Goal: Complete application form: Complete application form

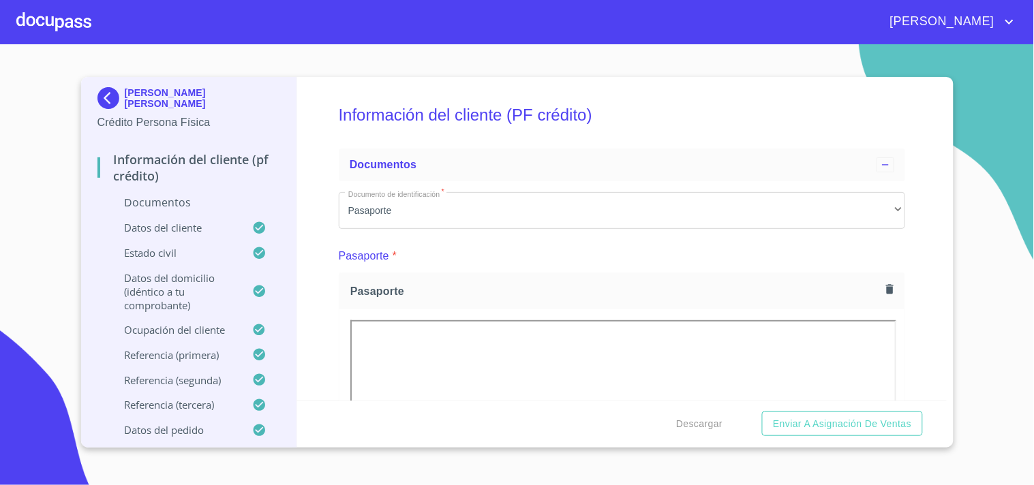
scroll to position [857, 0]
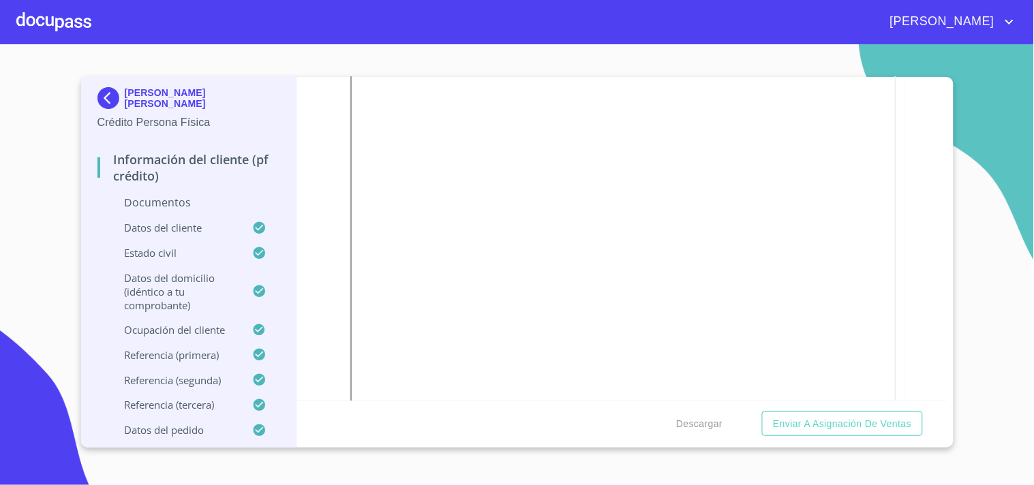
click at [49, 15] on div at bounding box center [53, 22] width 75 height 44
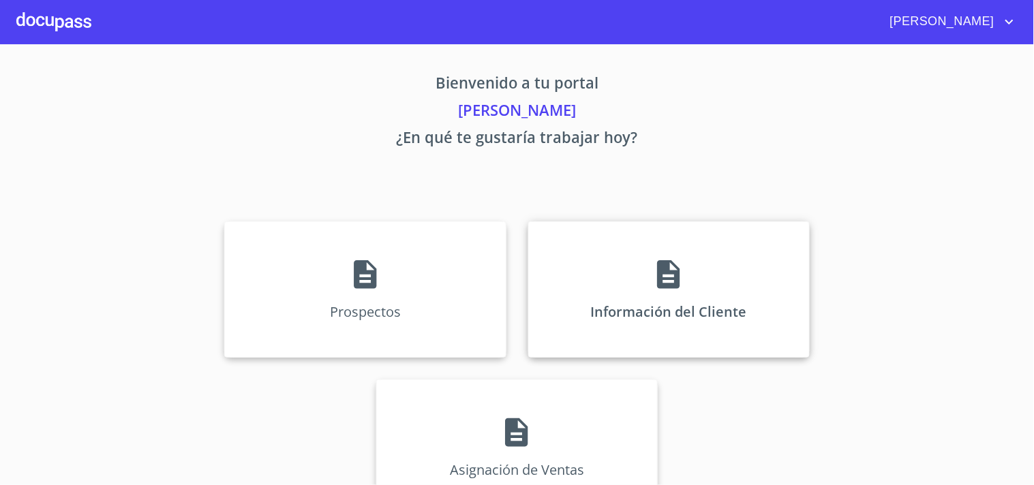
click at [679, 283] on icon at bounding box center [669, 275] width 34 height 34
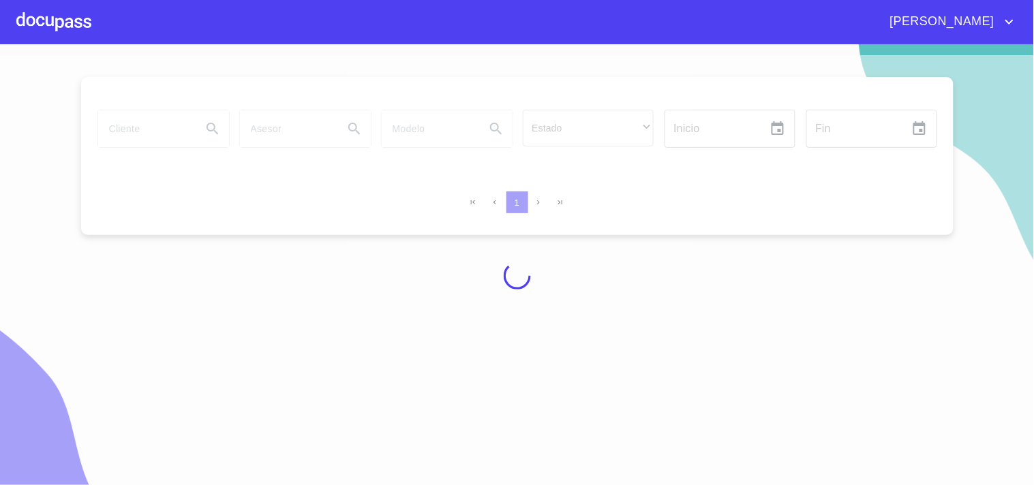
click at [152, 135] on div at bounding box center [517, 275] width 1034 height 441
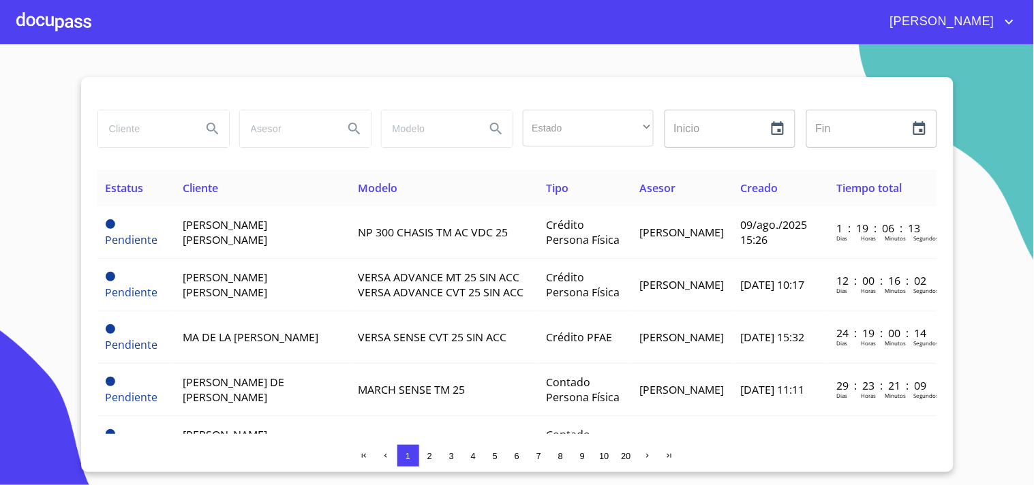
click at [120, 152] on div at bounding box center [163, 128] width 142 height 49
click at [130, 125] on input "search" at bounding box center [144, 128] width 93 height 37
type input "[PERSON_NAME]"
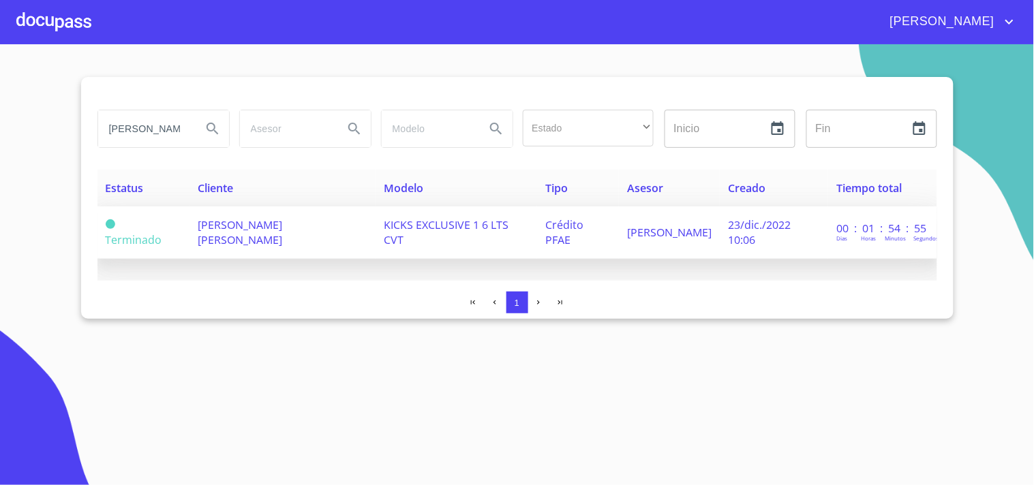
click at [348, 224] on td "[PERSON_NAME] [PERSON_NAME]" at bounding box center [283, 233] width 186 height 52
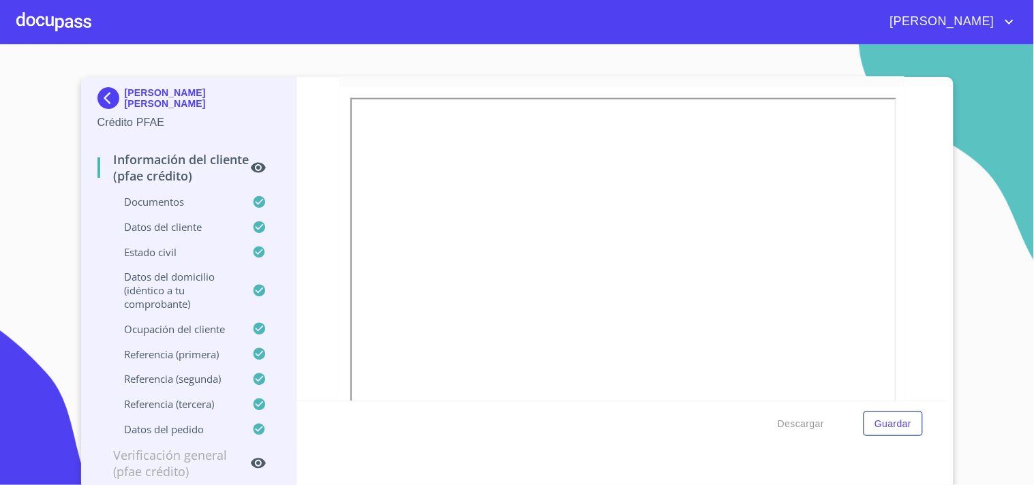
scroll to position [382, 0]
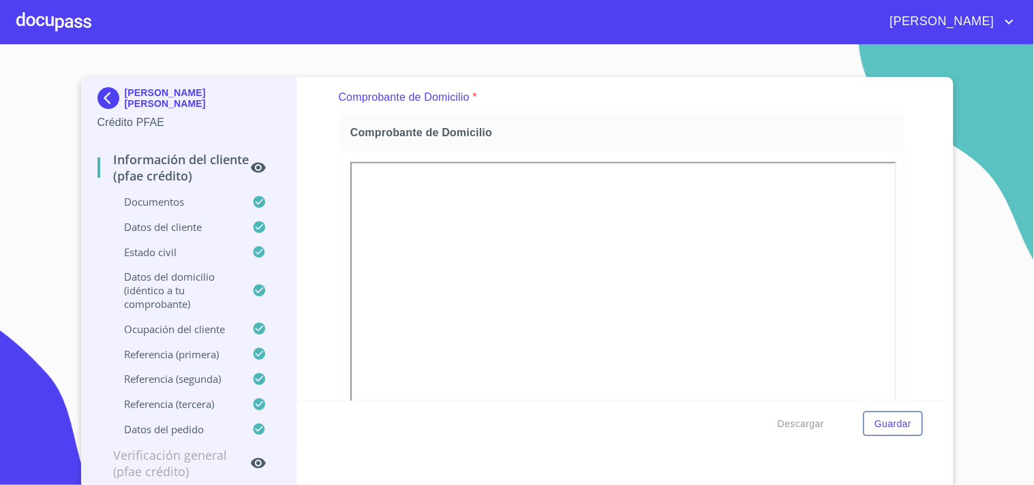
click at [545, 48] on div at bounding box center [550, 6] width 130 height 82
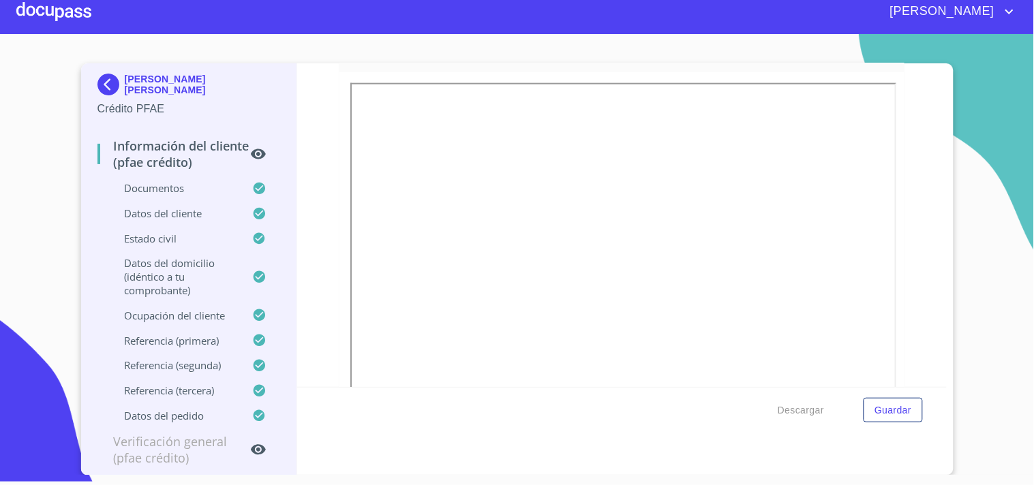
scroll to position [162, 0]
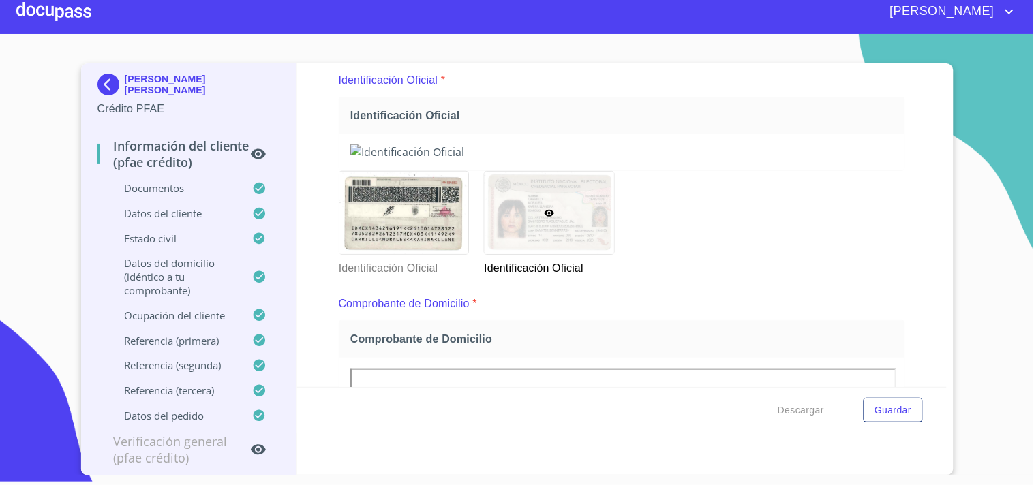
click at [27, 5] on div at bounding box center [53, 12] width 75 height 44
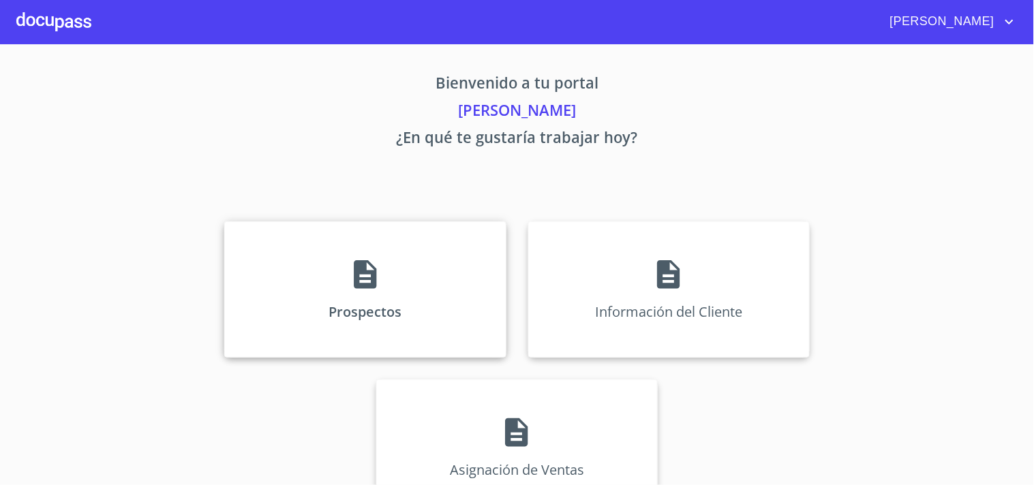
click at [404, 314] on div "Prospectos" at bounding box center [365, 290] width 282 height 136
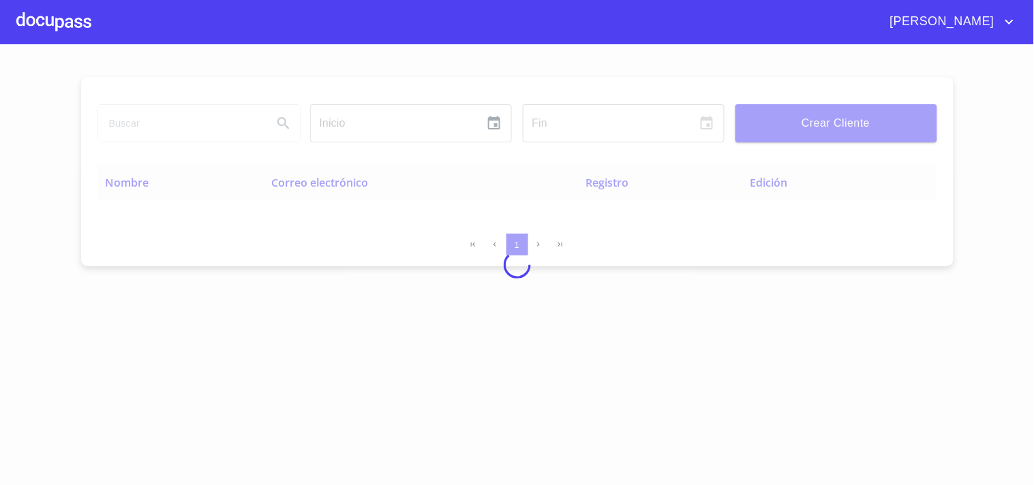
click at [161, 123] on input "search" at bounding box center [180, 123] width 164 height 37
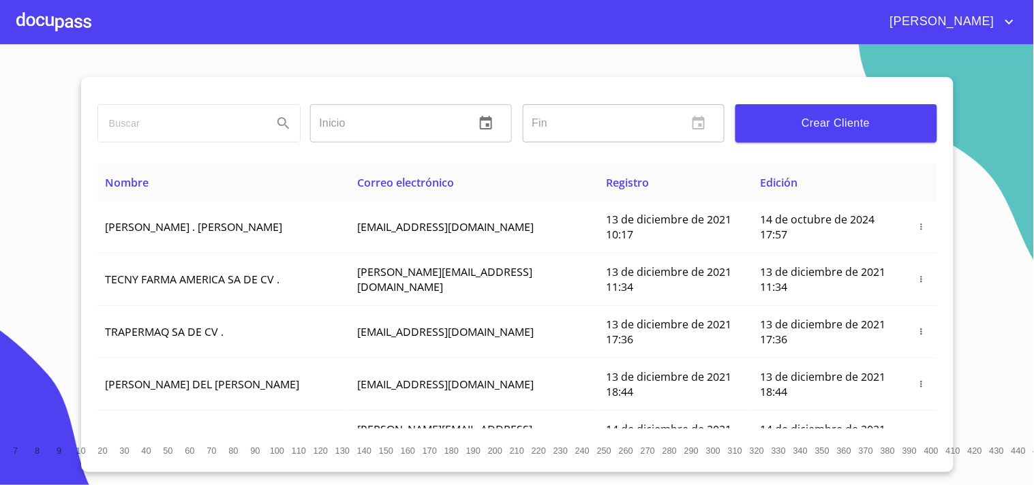
click at [192, 121] on input "search" at bounding box center [180, 123] width 164 height 37
type input "[PERSON_NAME]"
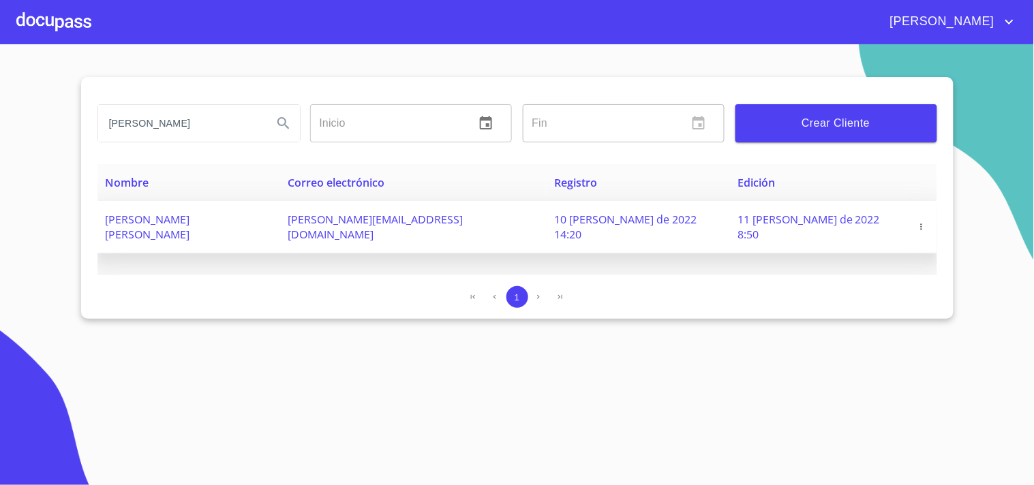
click at [917, 222] on icon "button" at bounding box center [922, 227] width 10 height 10
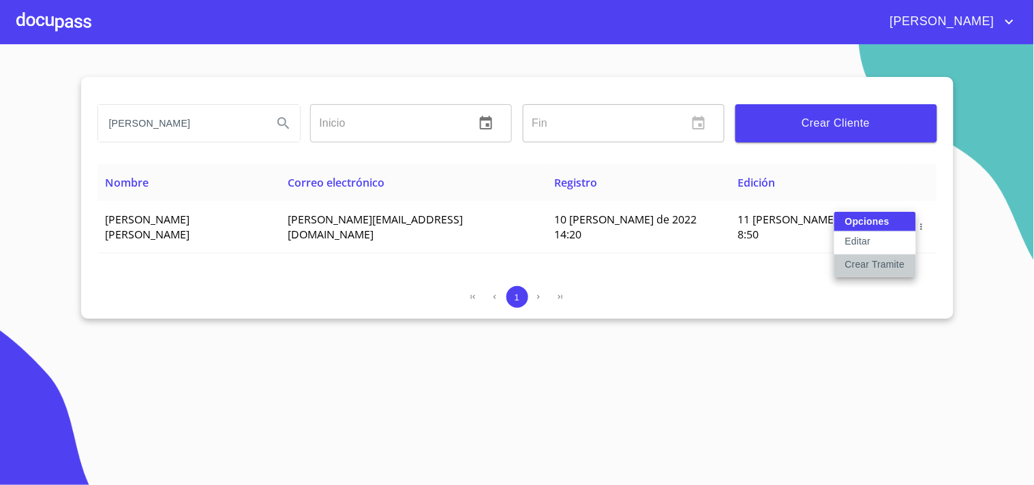
click at [870, 269] on p "Crear Tramite" at bounding box center [875, 265] width 60 height 14
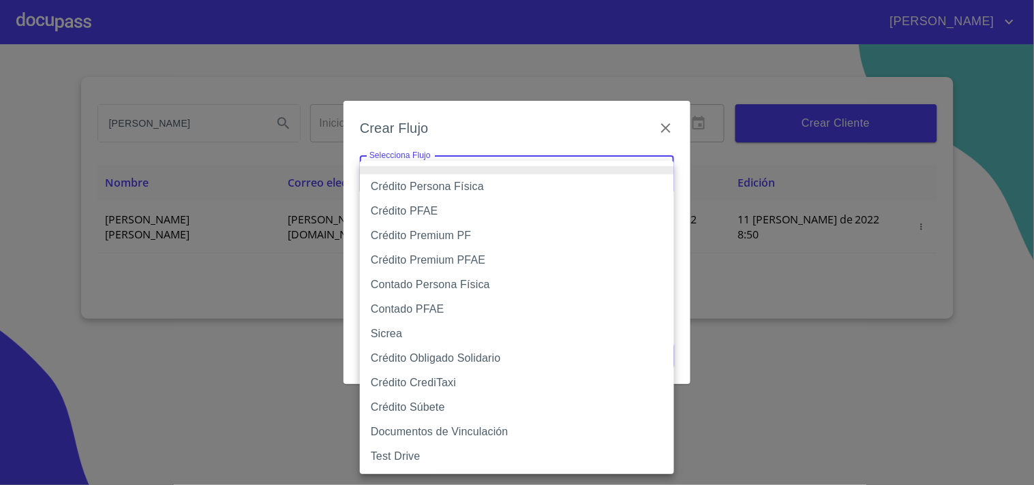
click at [661, 179] on body "[PERSON_NAME] Inicio ​ Fin ​ Crear Cliente Nombre Correo electrónico Registro E…" at bounding box center [517, 242] width 1034 height 485
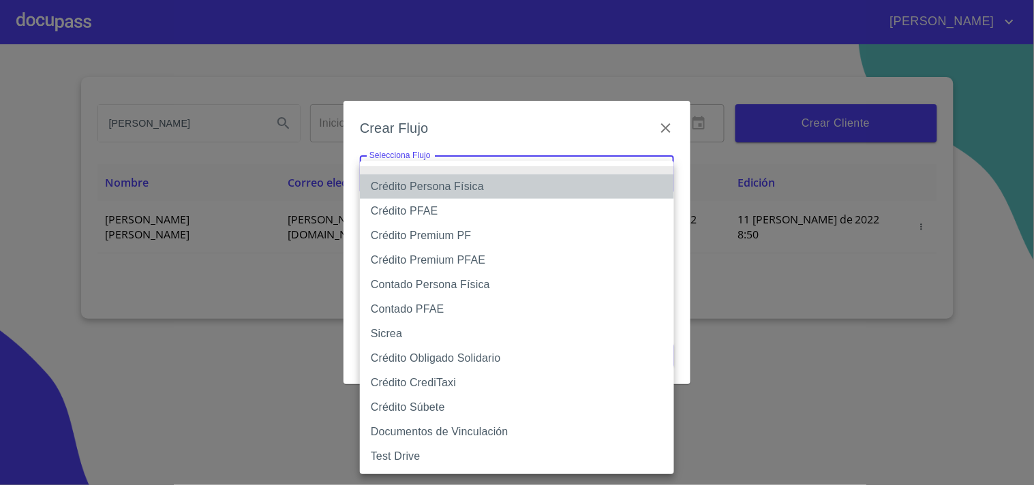
click at [485, 185] on li "Crédito Persona Física" at bounding box center [517, 187] width 314 height 25
type input "61b033e49b8c202ad5bb7912"
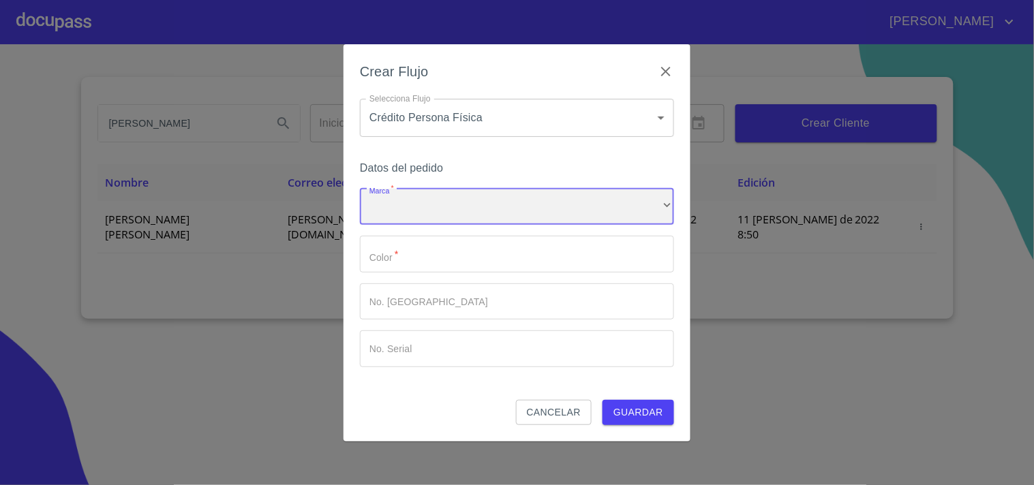
click at [438, 203] on div "​" at bounding box center [517, 207] width 314 height 37
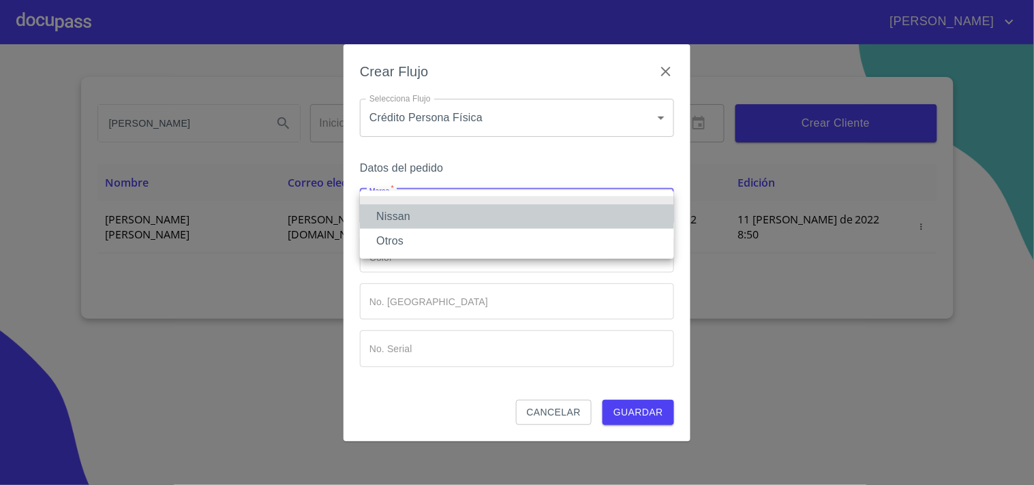
click at [407, 211] on li "Nissan" at bounding box center [517, 217] width 314 height 25
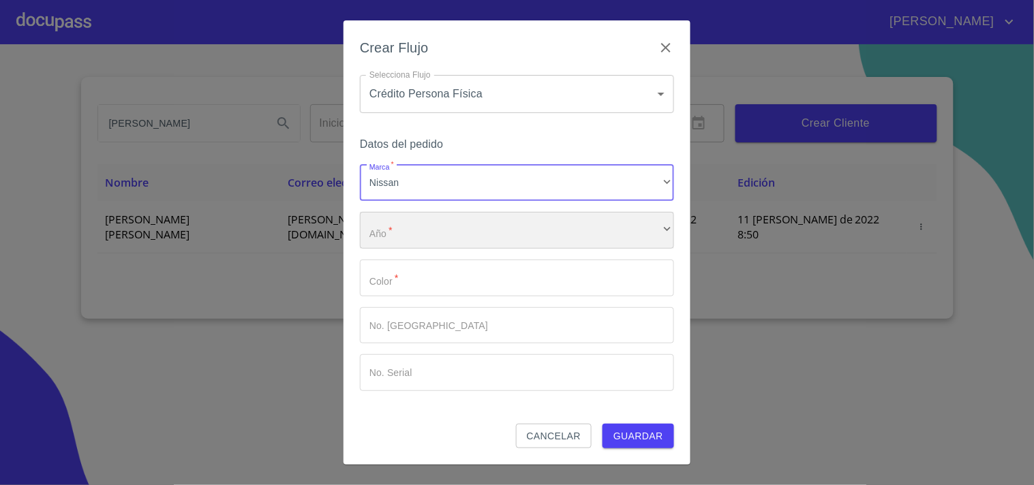
click at [413, 239] on div "​" at bounding box center [517, 230] width 314 height 37
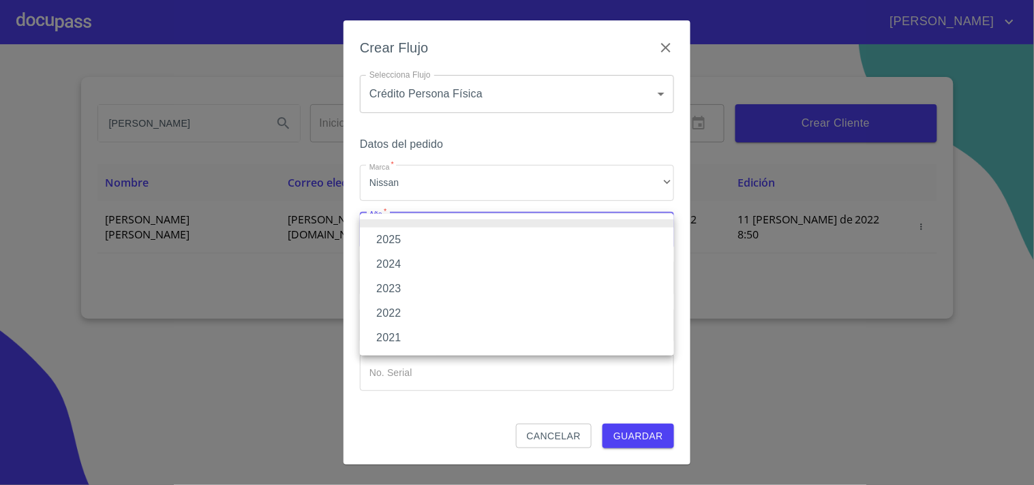
click at [392, 239] on li "2025" at bounding box center [517, 240] width 314 height 25
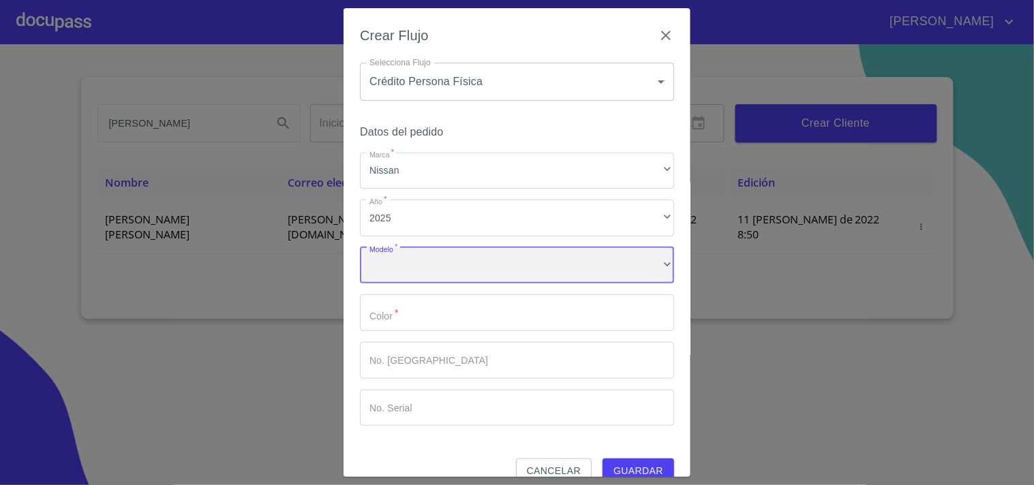
click at [406, 269] on div "​" at bounding box center [517, 265] width 314 height 37
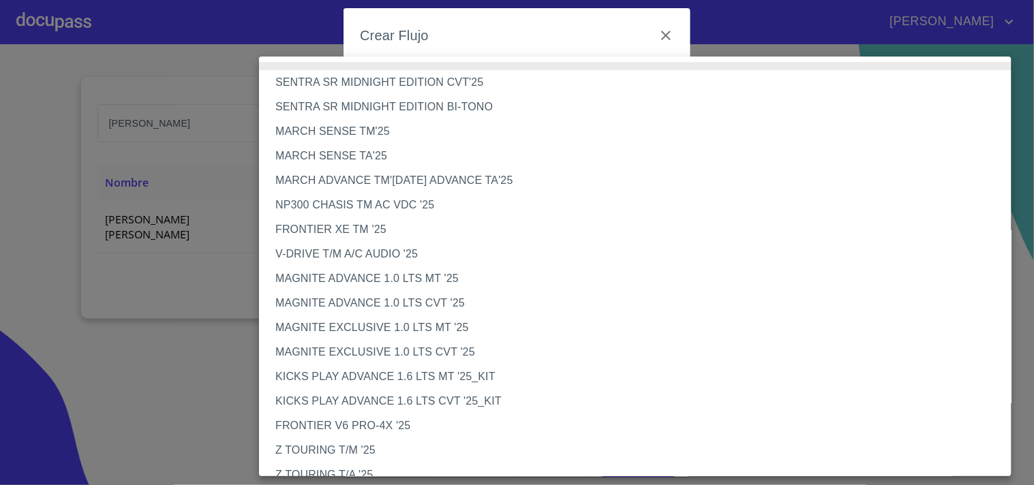
click at [413, 202] on li "NP300 CHASIS TM AC VDC '25" at bounding box center [641, 205] width 764 height 25
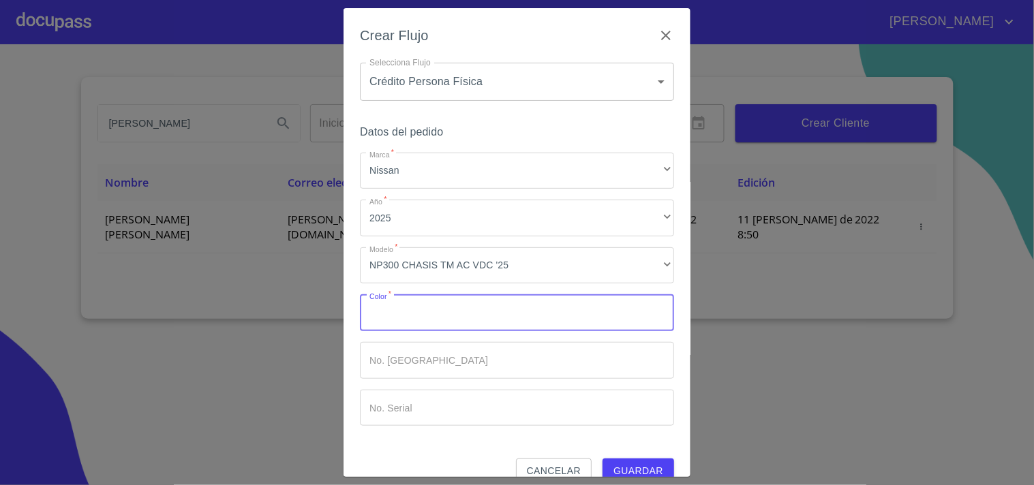
click at [404, 302] on input "Marca   *" at bounding box center [517, 312] width 314 height 37
type input "blanco"
click at [629, 467] on span "Guardar" at bounding box center [639, 471] width 50 height 17
